Goal: Information Seeking & Learning: Learn about a topic

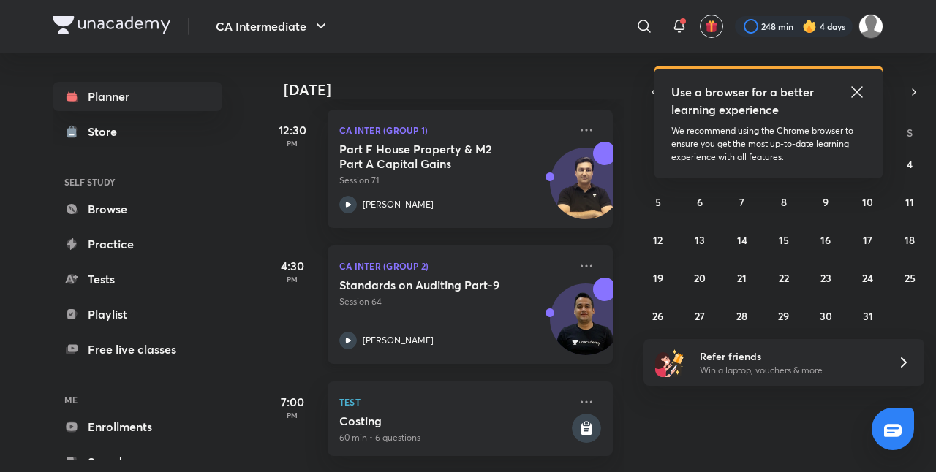
click at [491, 310] on div "Standards on Auditing Part-9 Session 64 [PERSON_NAME]" at bounding box center [454, 314] width 230 height 72
